Goal: Transaction & Acquisition: Purchase product/service

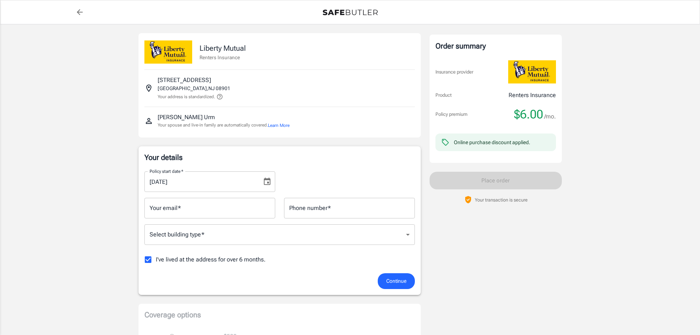
click at [250, 207] on input "Your email   *" at bounding box center [209, 208] width 131 height 21
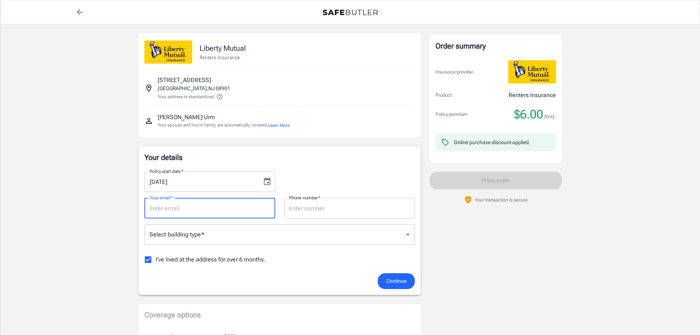
type input "[EMAIL_ADDRESS][DOMAIN_NAME]"
click at [267, 185] on icon "Choose date, selected date is Aug 20, 2025" at bounding box center [267, 181] width 7 height 7
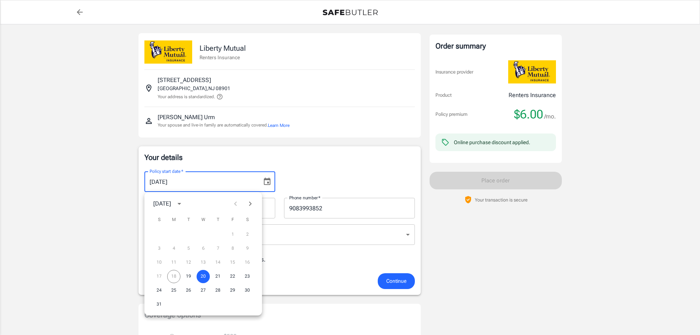
click at [267, 185] on icon "Choose date, selected date is Aug 20, 2025" at bounding box center [267, 181] width 7 height 7
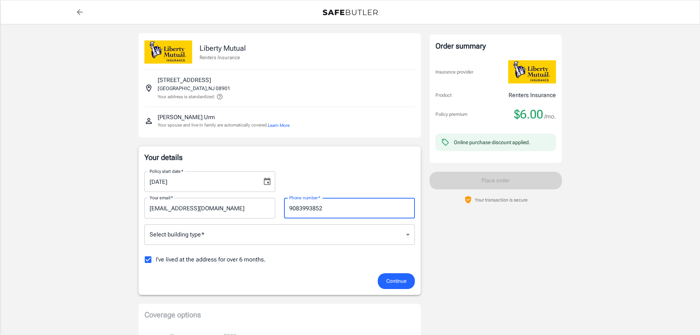
drag, startPoint x: 377, startPoint y: 215, endPoint x: 316, endPoint y: 225, distance: 61.0
click at [280, 212] on div "Phone number   * [PHONE_NUMBER] Phone number   *" at bounding box center [350, 208] width 140 height 21
type input "7325473628"
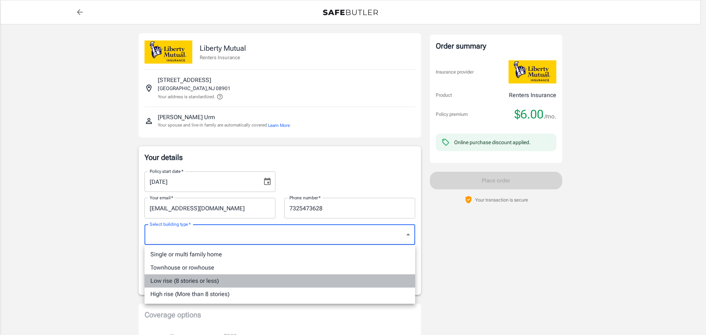
click at [253, 279] on li "Low rise (8 stories or less)" at bounding box center [279, 280] width 271 height 13
type input "lowrise"
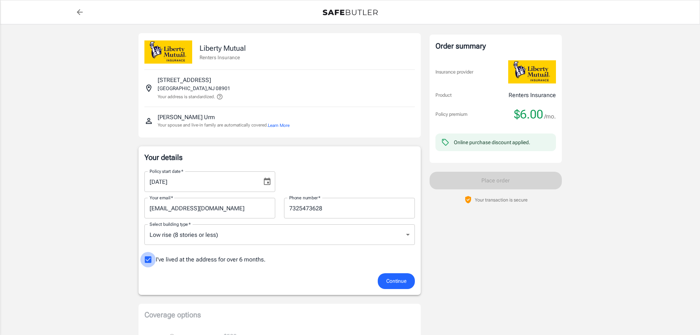
click at [147, 260] on input "I've lived at the address for over 6 months." at bounding box center [147, 259] width 15 height 15
checkbox input "false"
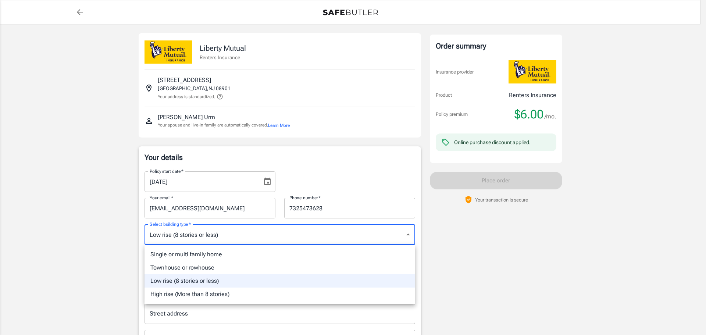
click at [276, 228] on div at bounding box center [353, 167] width 706 height 335
click at [187, 294] on li "High rise (More than 8 stories)" at bounding box center [279, 293] width 271 height 13
type input "highrise"
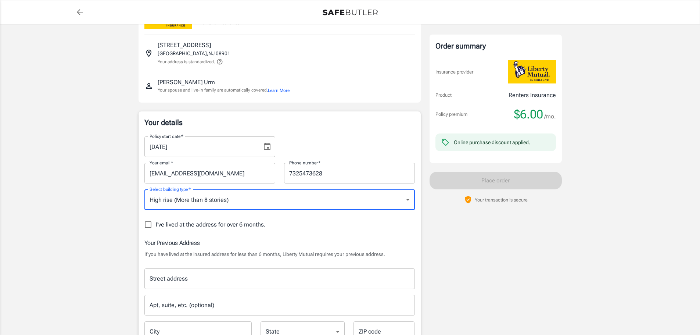
scroll to position [61, 0]
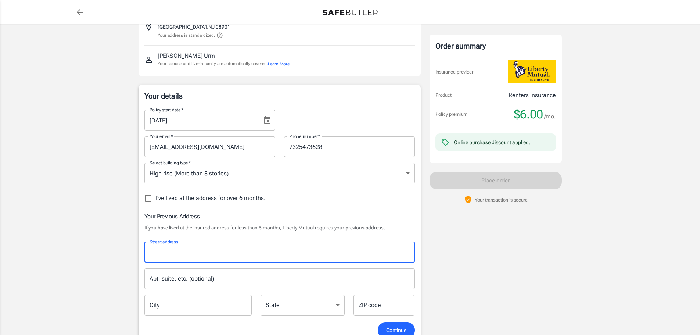
click at [213, 258] on input "Street address" at bounding box center [280, 252] width 264 height 14
type input "[STREET_ADDRESS][PERSON_NAME]"
type input "[GEOGRAPHIC_DATA]"
type input "08844"
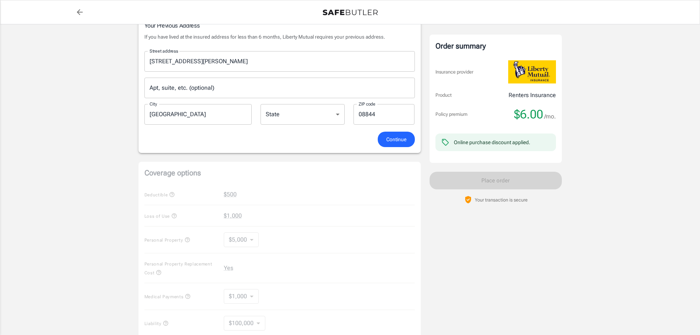
scroll to position [368, 0]
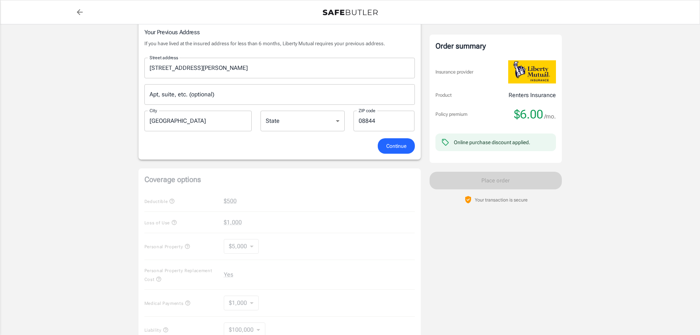
scroll to position [122, 0]
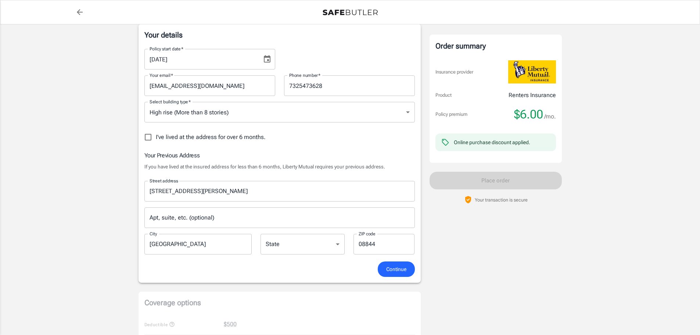
click at [392, 271] on span "Continue" at bounding box center [396, 269] width 20 height 9
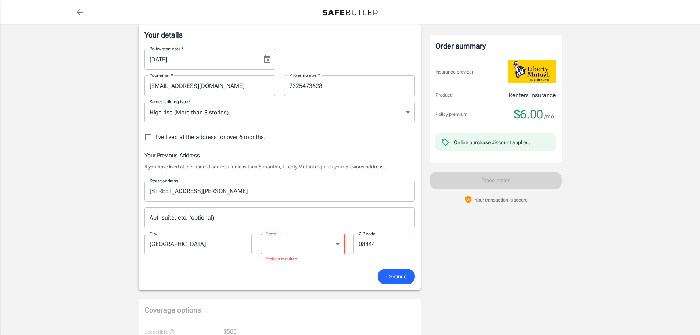
click at [292, 244] on select "[US_STATE] [US_STATE] [US_STATE] [US_STATE] [US_STATE] [US_STATE] [US_STATE] [U…" at bounding box center [303, 244] width 84 height 21
select select "NJ"
click at [261, 234] on select "[US_STATE] [US_STATE] [US_STATE] [US_STATE] [US_STATE] [US_STATE] [US_STATE] [U…" at bounding box center [303, 244] width 84 height 21
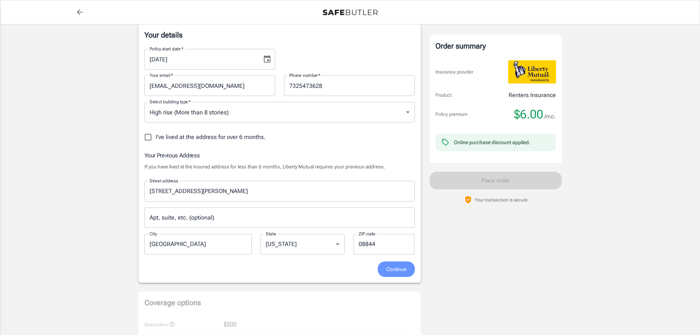
click at [407, 273] on button "Continue" at bounding box center [396, 269] width 37 height 16
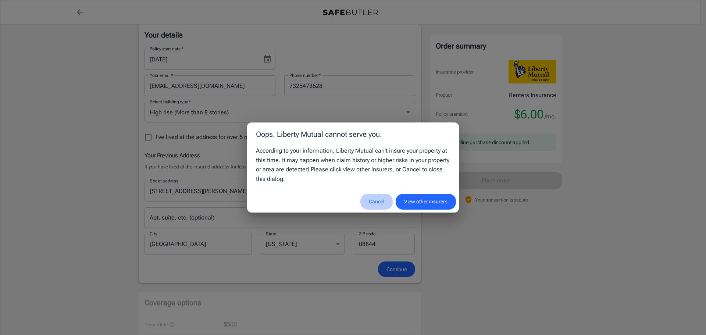
click at [382, 200] on button "Cancel" at bounding box center [376, 202] width 32 height 16
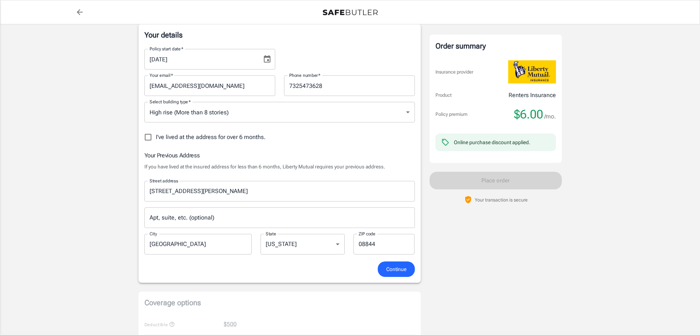
click at [404, 273] on span "Continue" at bounding box center [396, 269] width 20 height 9
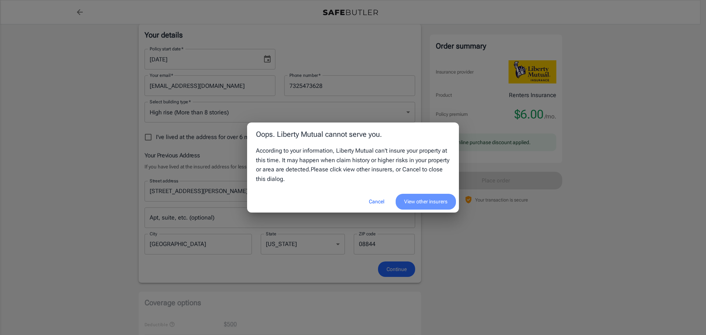
click at [421, 196] on button "View other insurers" at bounding box center [426, 202] width 60 height 16
